Goal: Task Accomplishment & Management: Manage account settings

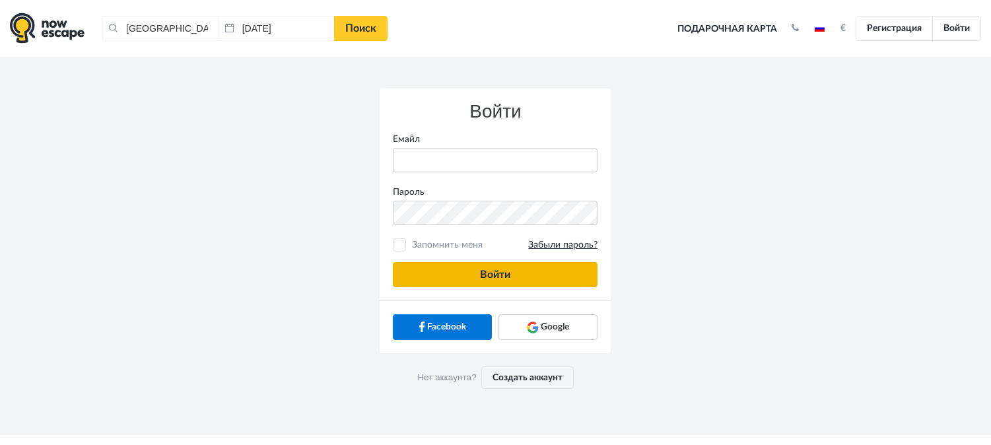
type input "[PERSON_NAME][EMAIL_ADDRESS][DOMAIN_NAME]"
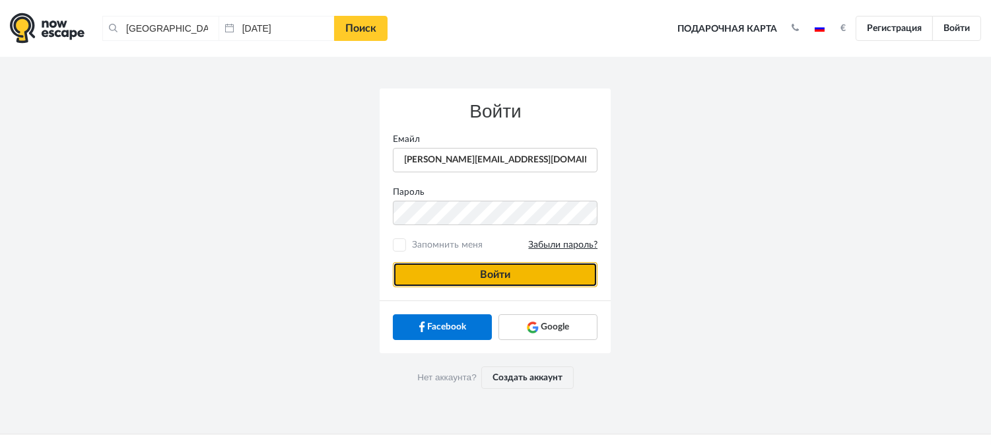
click at [453, 271] on button "Войти" at bounding box center [495, 274] width 205 height 25
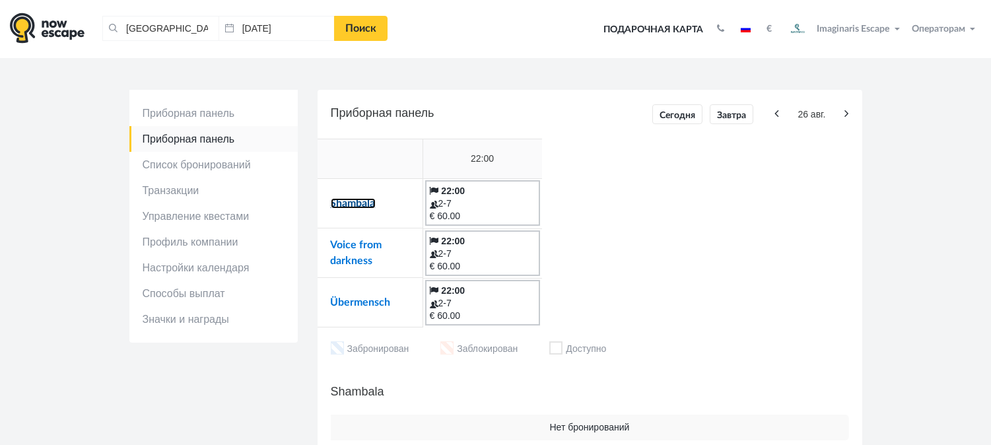
click at [354, 200] on link "Shambala" at bounding box center [353, 203] width 45 height 11
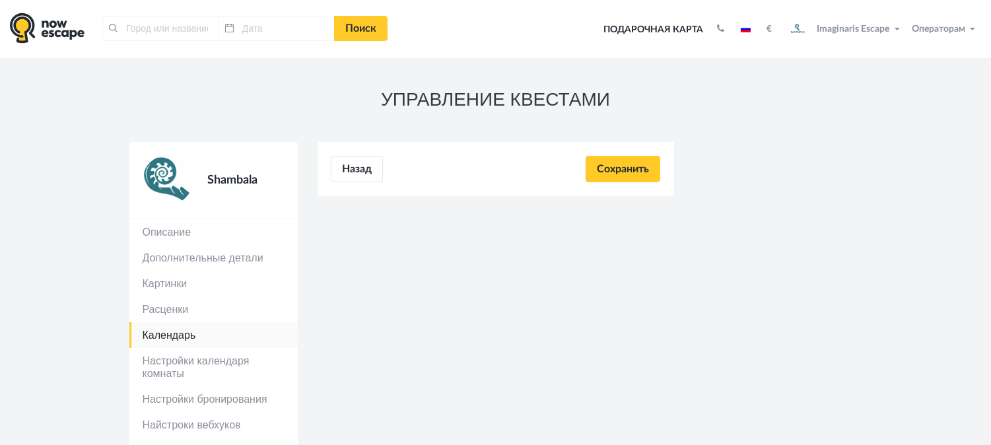
type input "[GEOGRAPHIC_DATA], [GEOGRAPHIC_DATA]"
type input "[DATE]"
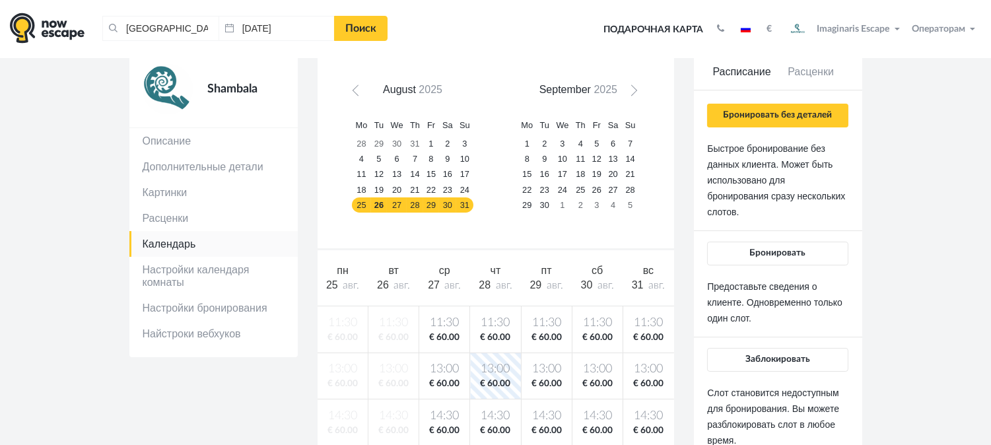
scroll to position [86, 0]
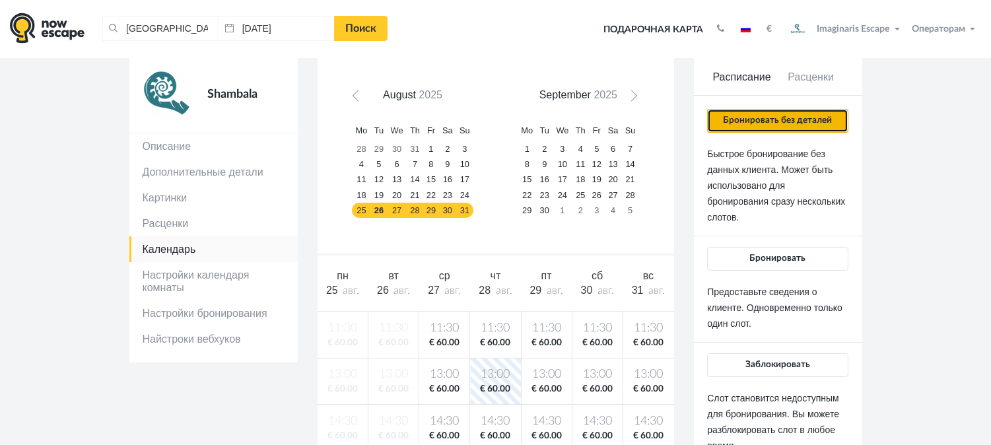
click at [748, 123] on button "Бронировать без деталей" at bounding box center [777, 121] width 141 height 24
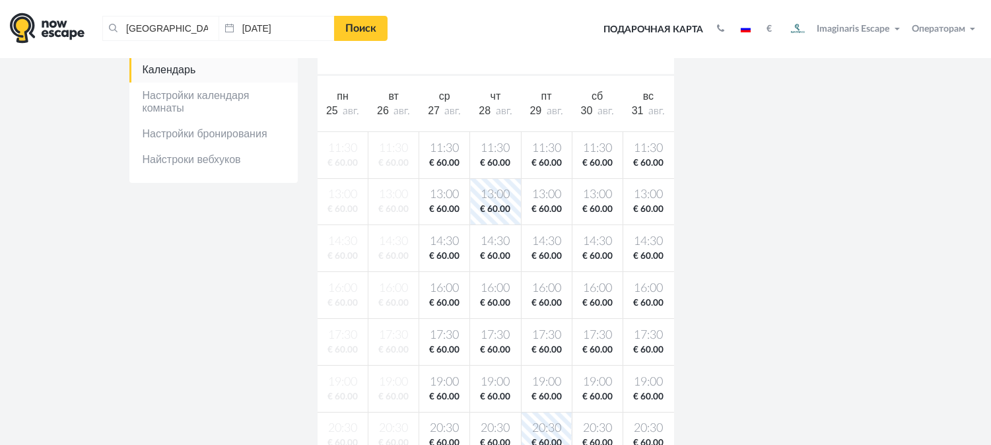
scroll to position [269, 0]
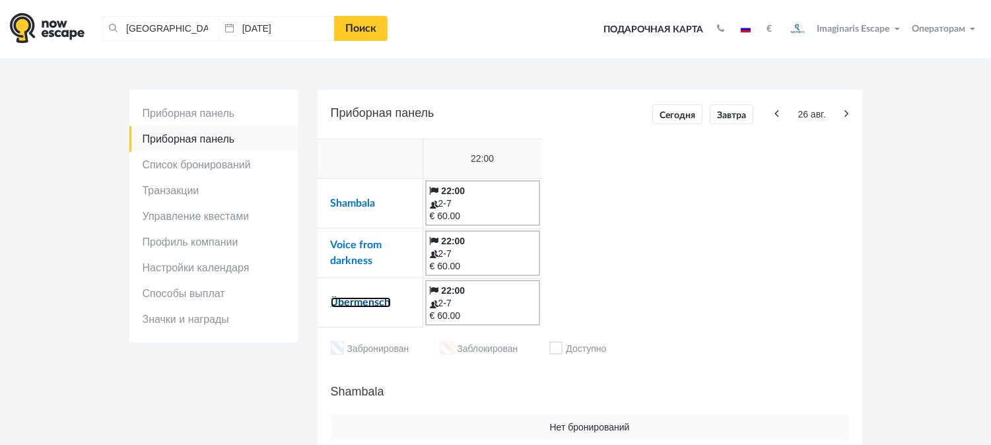
click at [361, 300] on link "Übermensch" at bounding box center [361, 302] width 60 height 11
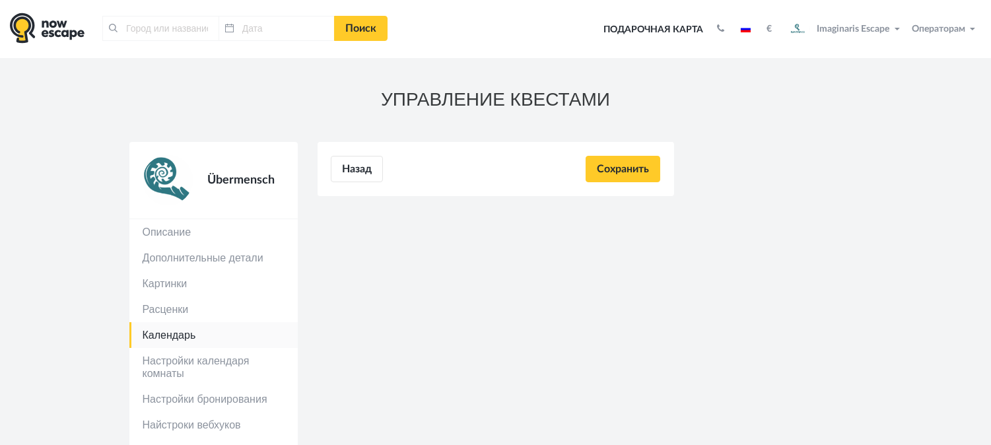
type input "[GEOGRAPHIC_DATA], [GEOGRAPHIC_DATA]"
type input "[DATE]"
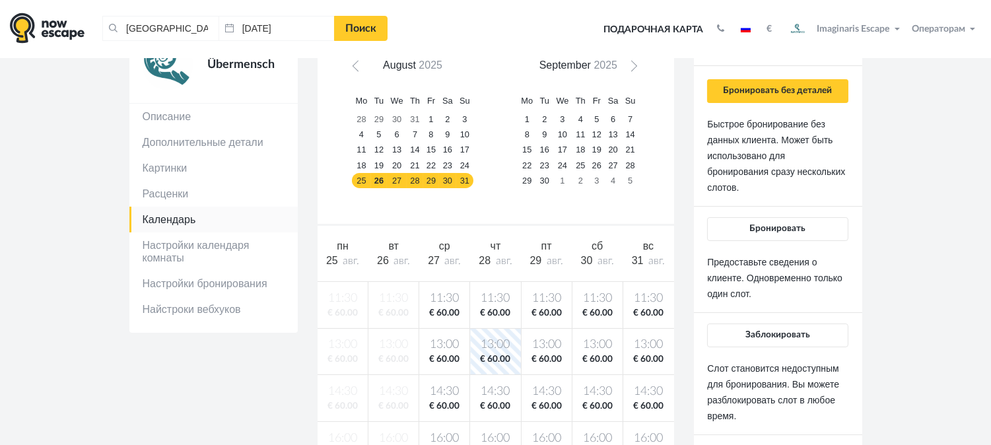
scroll to position [100, 0]
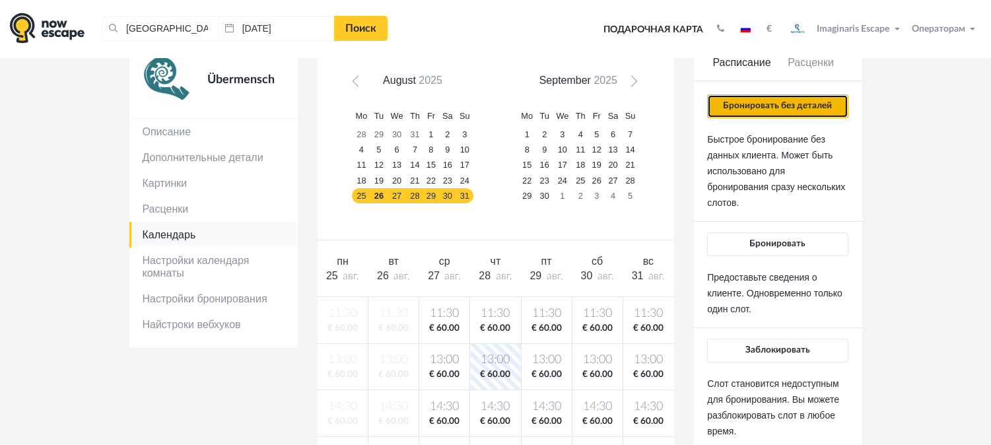
click at [773, 106] on button "Бронировать без деталей" at bounding box center [777, 106] width 141 height 24
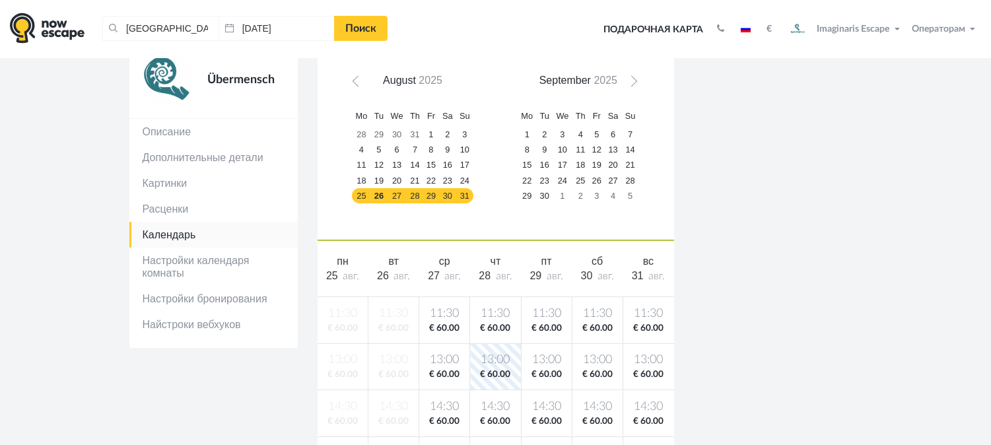
scroll to position [100, 0]
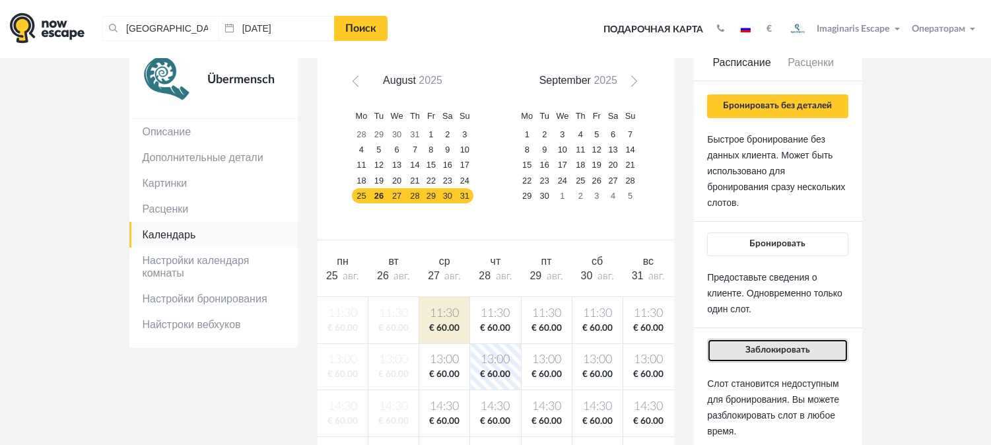
click at [820, 341] on button "Заблокировать" at bounding box center [777, 351] width 141 height 24
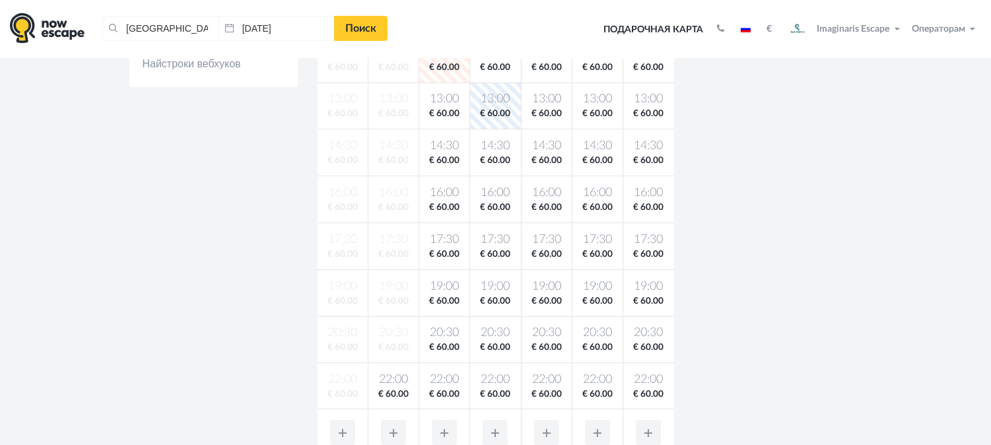
scroll to position [365, 0]
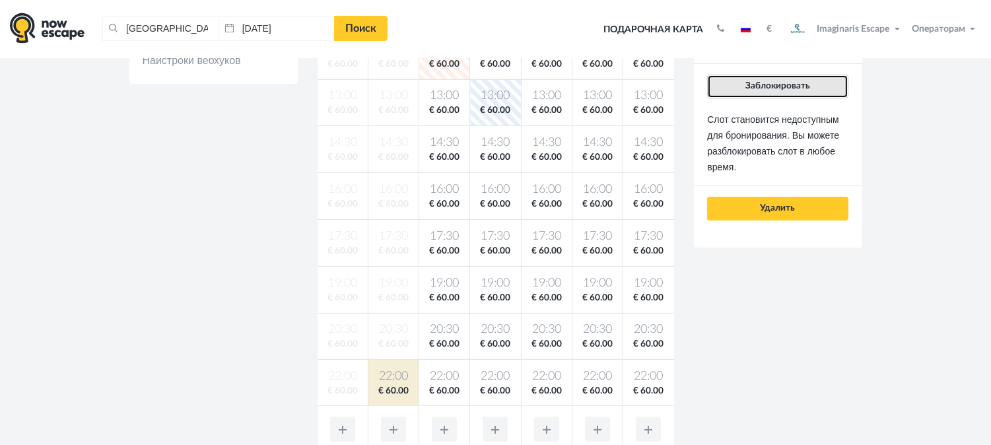
click at [768, 83] on span "Заблокировать" at bounding box center [778, 85] width 65 height 9
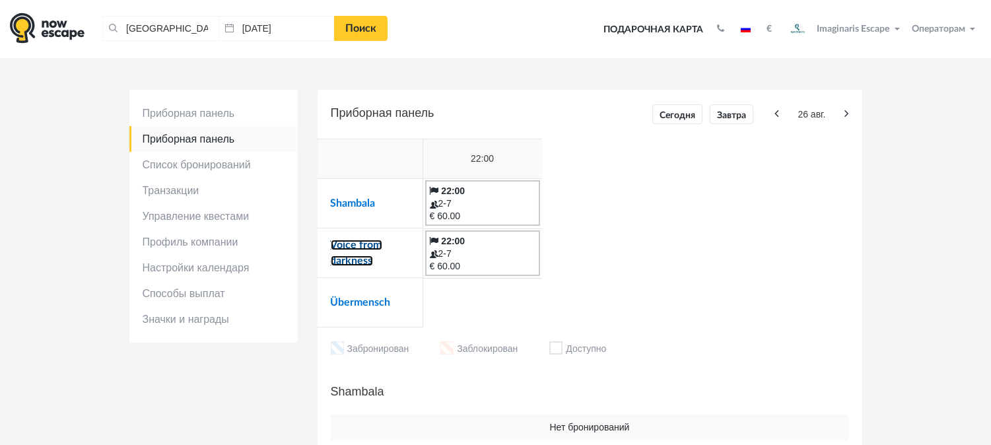
click at [341, 248] on link "Voice from darkness" at bounding box center [357, 253] width 52 height 26
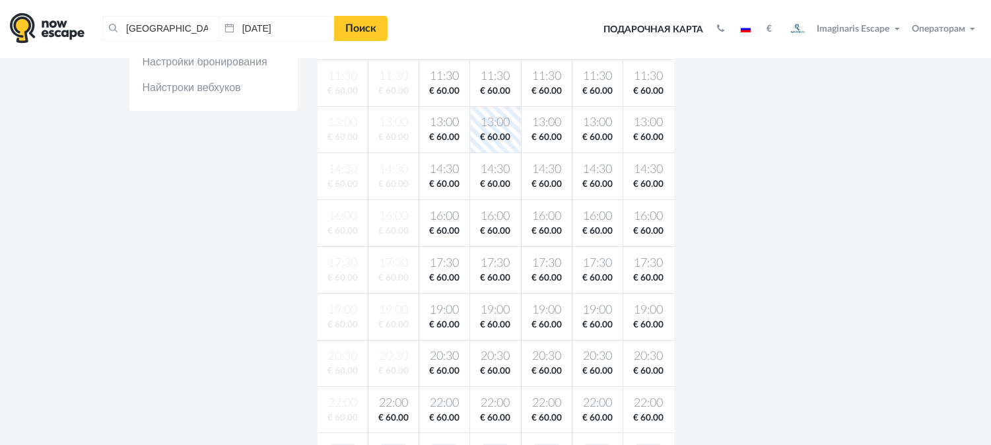
scroll to position [363, 0]
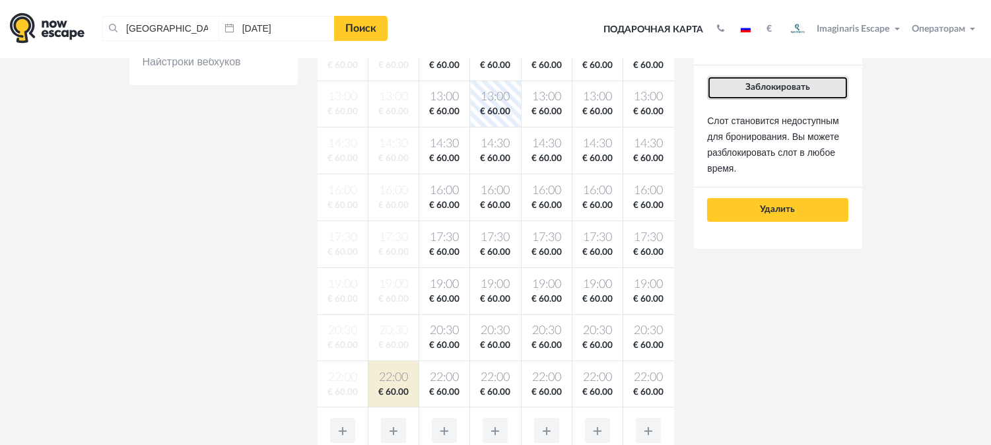
click at [787, 100] on button "Заблокировать" at bounding box center [777, 88] width 141 height 24
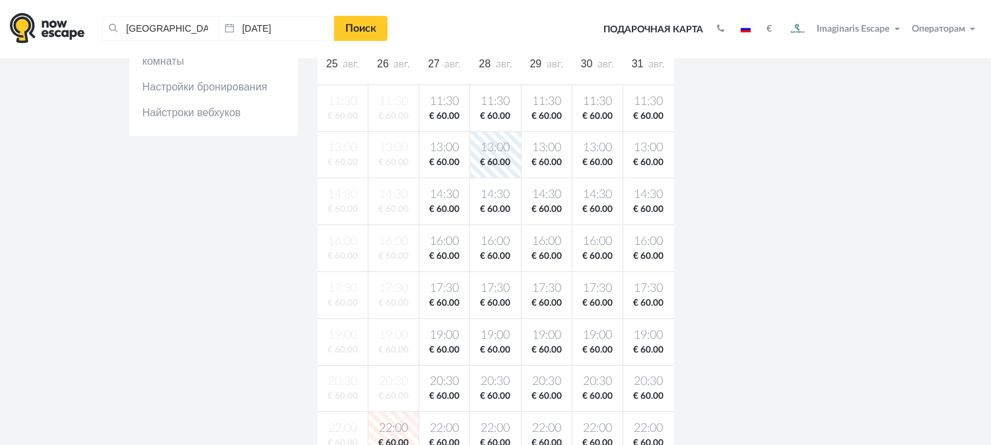
scroll to position [301, 0]
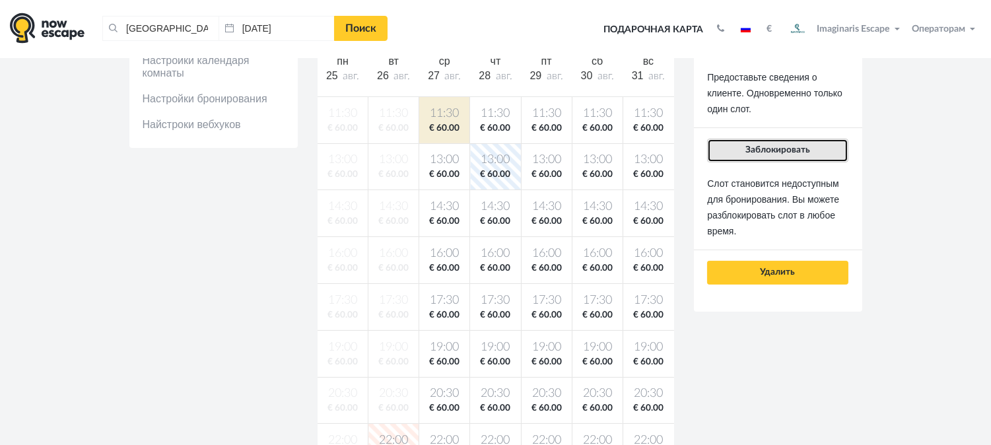
click at [728, 154] on button "Заблокировать" at bounding box center [777, 151] width 141 height 24
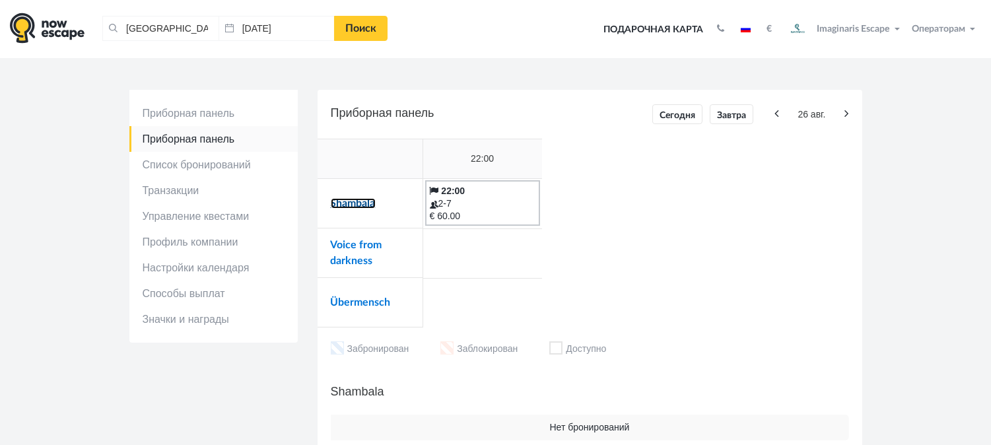
click at [350, 203] on link "Shambala" at bounding box center [353, 203] width 45 height 11
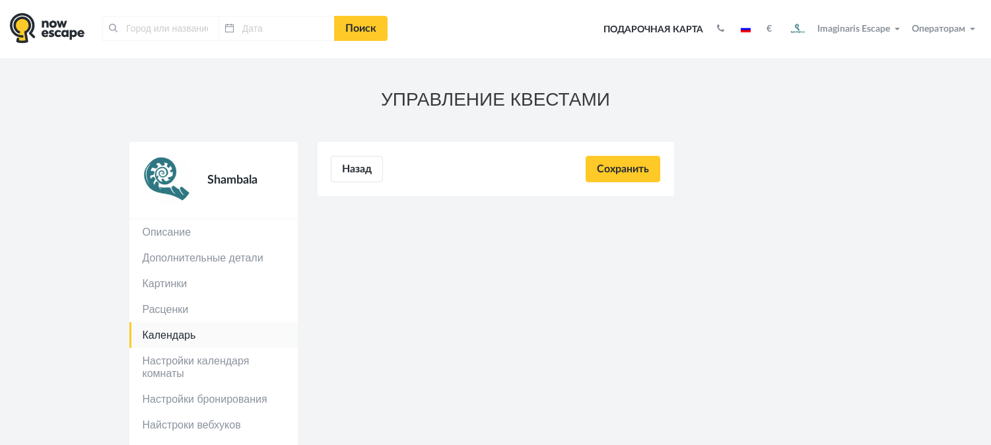
type input "[GEOGRAPHIC_DATA], [GEOGRAPHIC_DATA]"
type input "[DATE]"
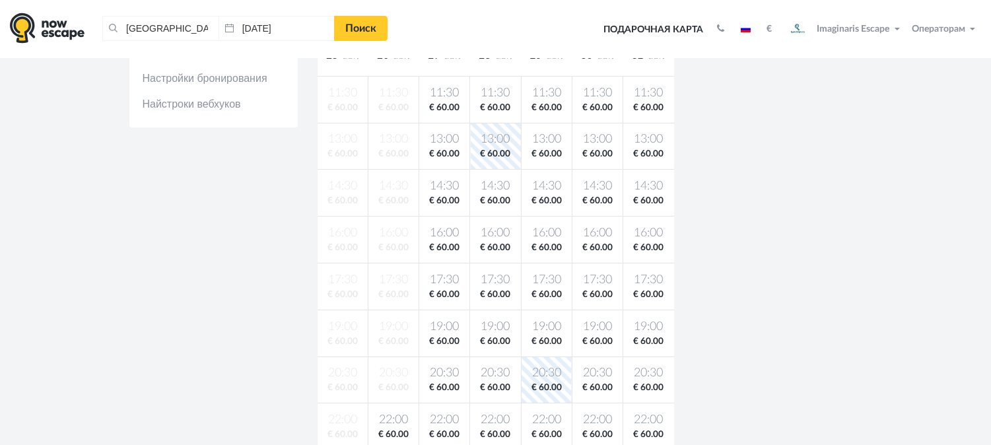
scroll to position [351, 0]
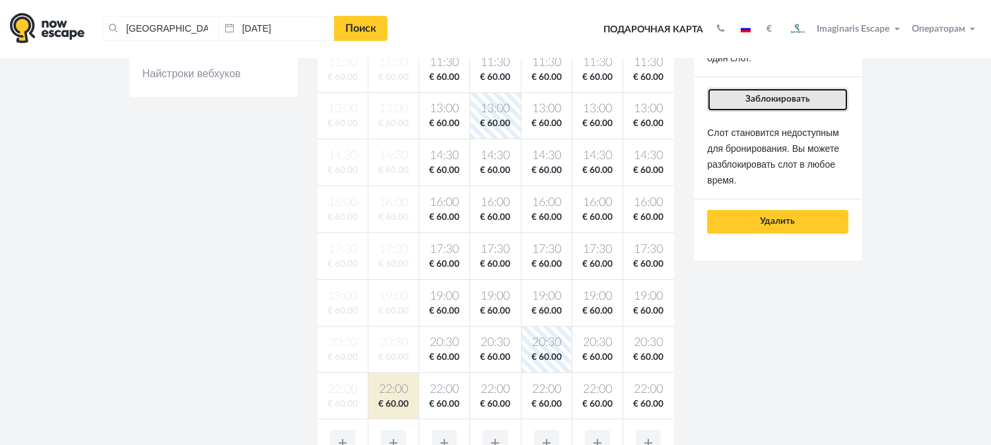
click at [778, 104] on button "Заблокировать" at bounding box center [777, 100] width 141 height 24
click at [762, 106] on button "Заблокировать" at bounding box center [777, 100] width 141 height 24
